Goal: Transaction & Acquisition: Purchase product/service

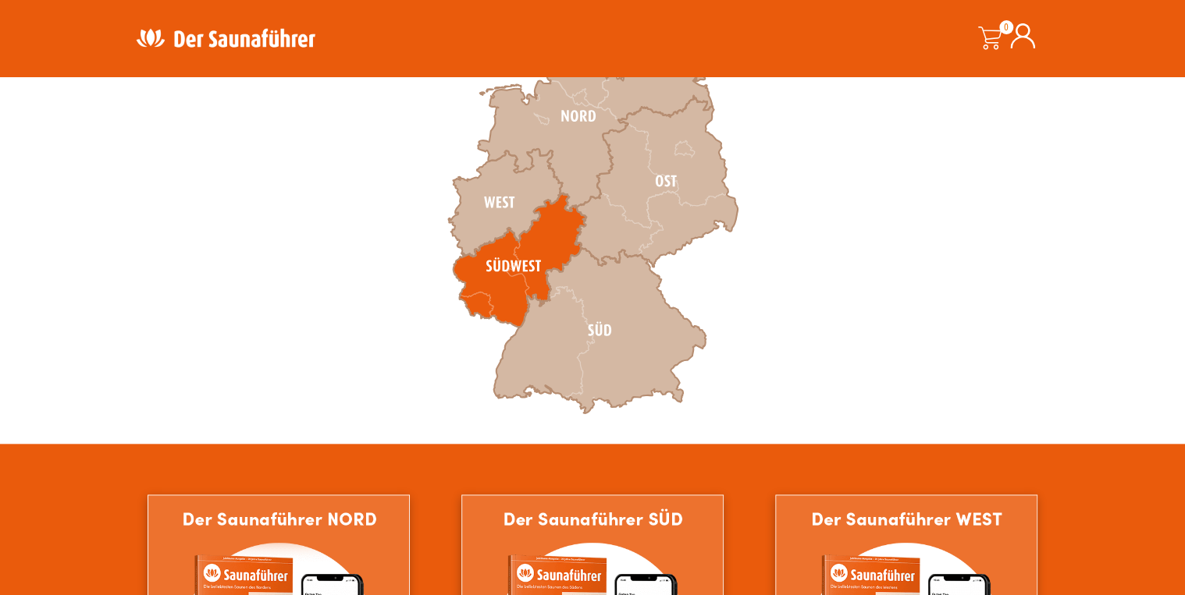
scroll to position [437, 0]
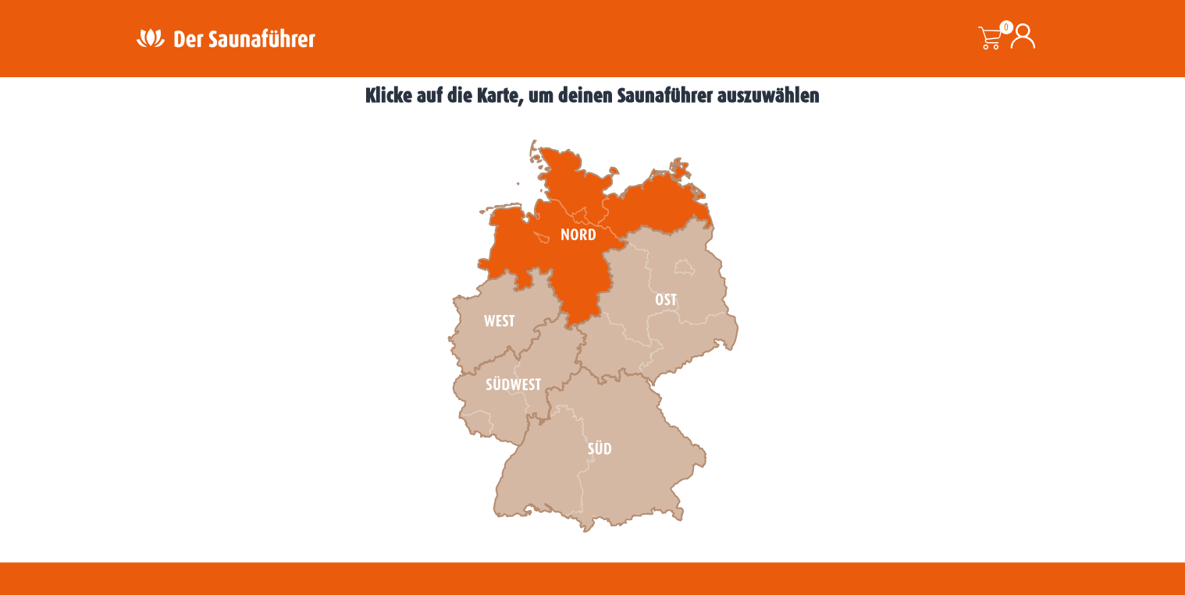
click at [556, 232] on icon at bounding box center [595, 235] width 234 height 190
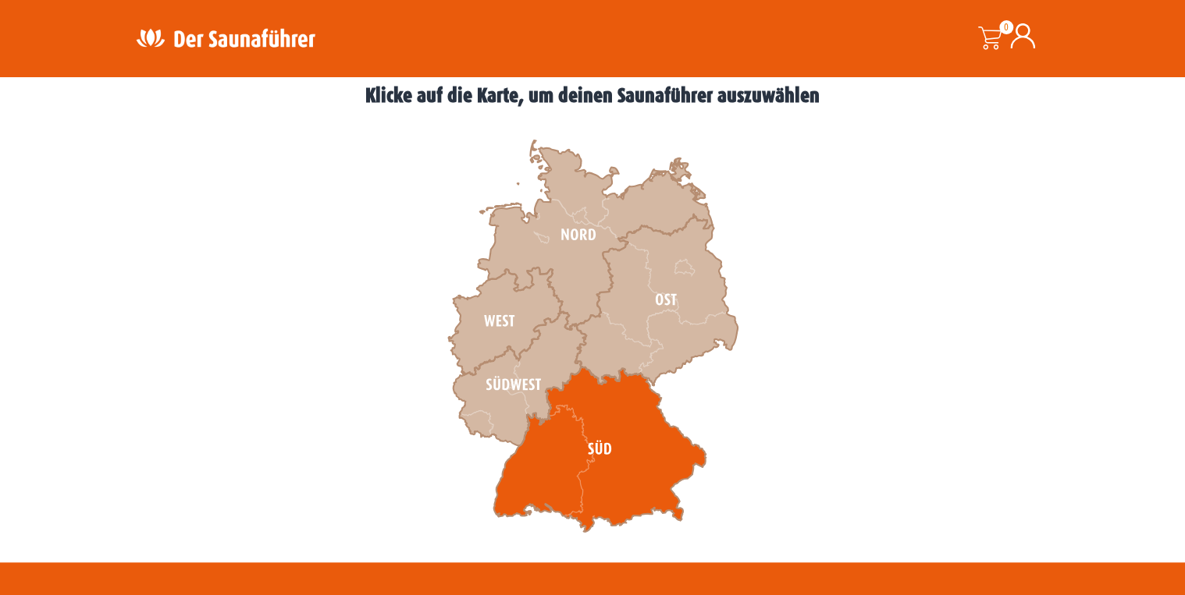
click at [665, 435] on icon at bounding box center [599, 449] width 212 height 165
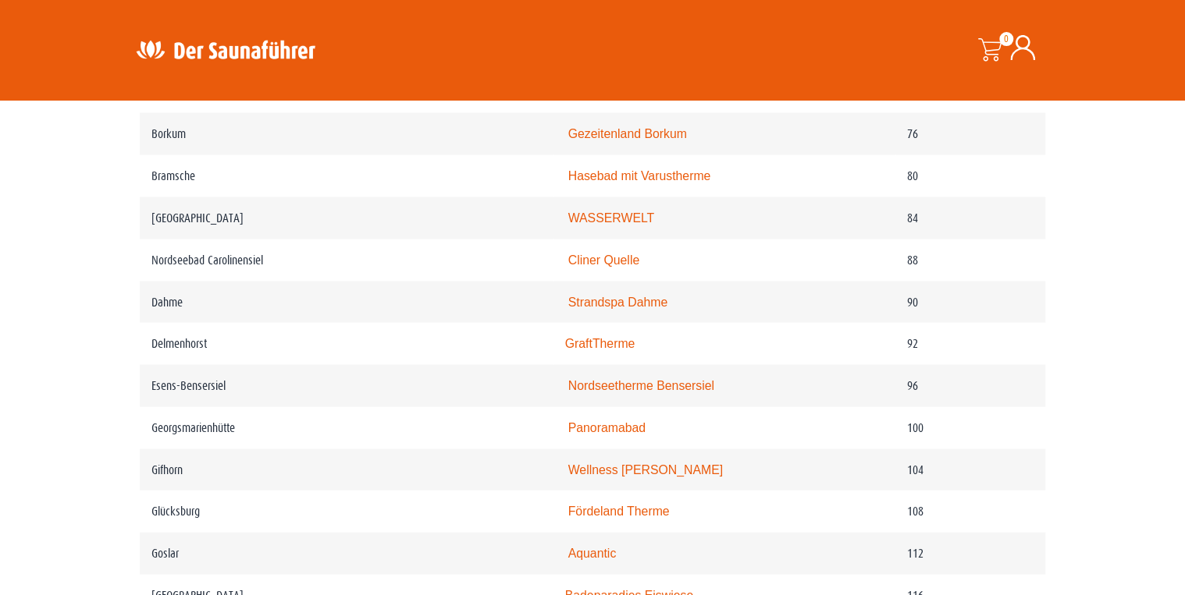
scroll to position [1436, 0]
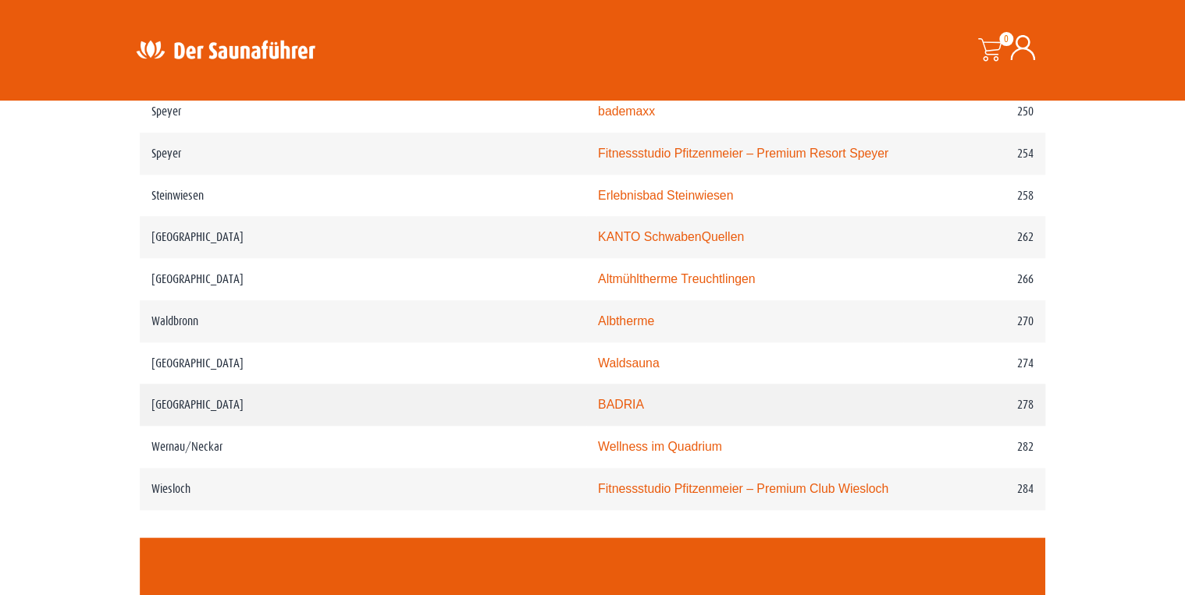
scroll to position [3434, 0]
